Goal: Information Seeking & Learning: Learn about a topic

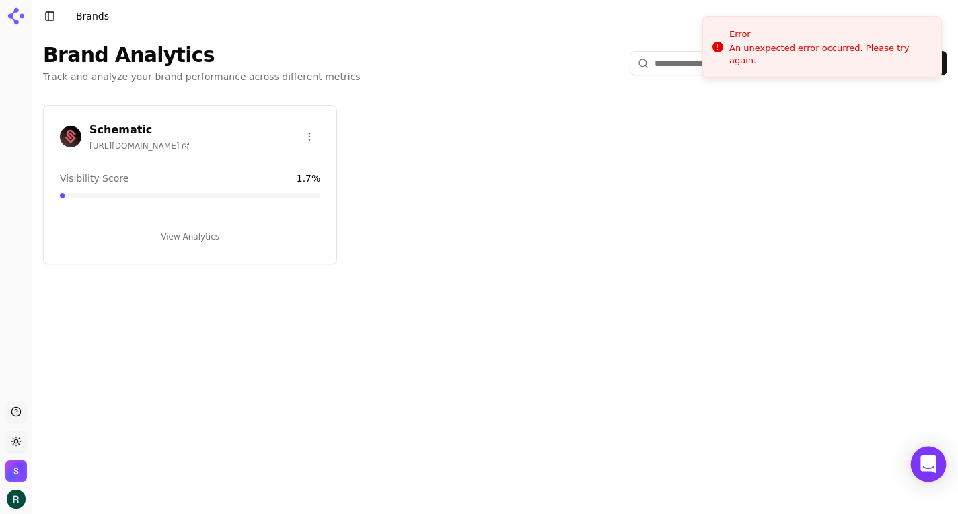
click at [935, 457] on div "Open Intercom Messenger" at bounding box center [928, 465] width 36 height 36
